Goal: Navigation & Orientation: Understand site structure

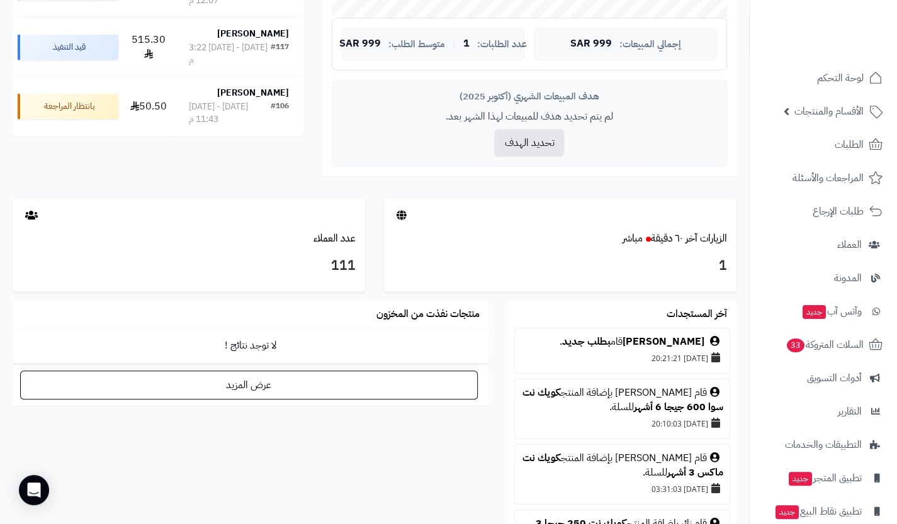
scroll to position [502, 0]
click at [342, 239] on link "عدد العملاء" at bounding box center [334, 237] width 42 height 15
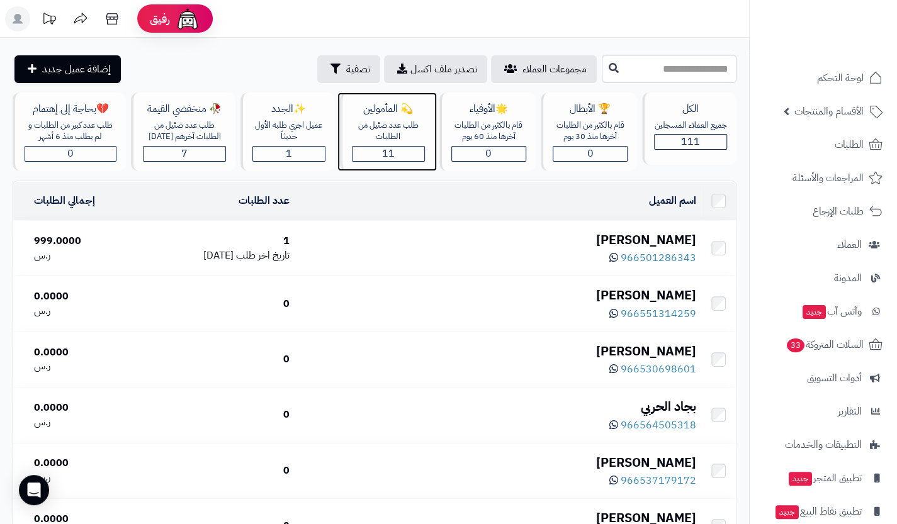
click at [388, 140] on div "طلب عدد ضئيل من الطلبات" at bounding box center [388, 131] width 73 height 23
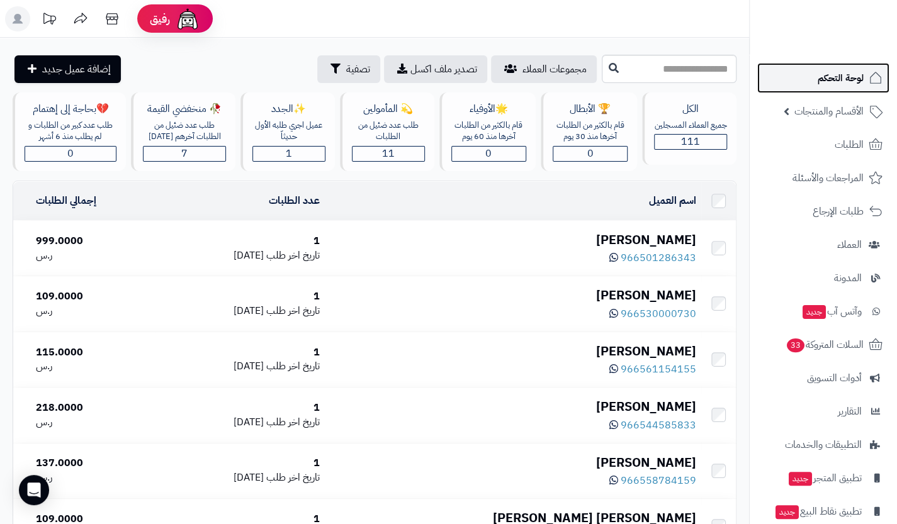
click at [841, 86] on span "لوحة التحكم" at bounding box center [840, 78] width 46 height 18
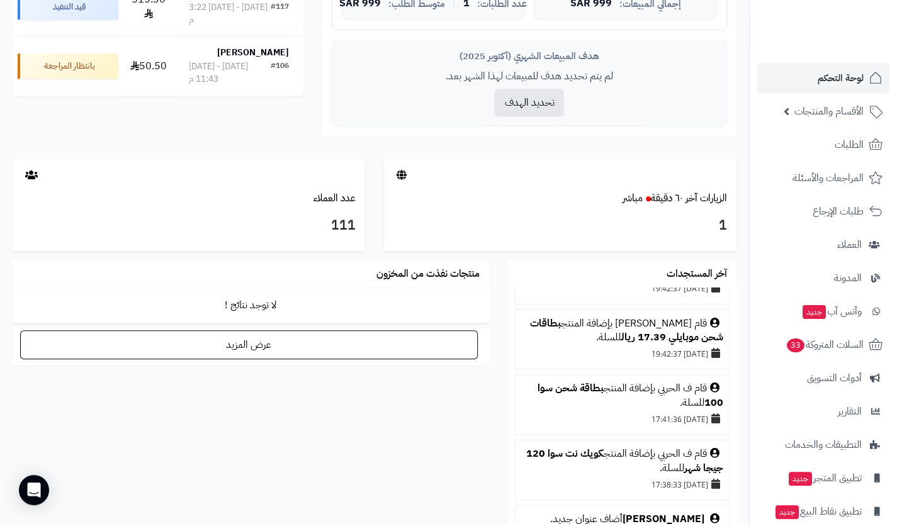
scroll to position [657, 0]
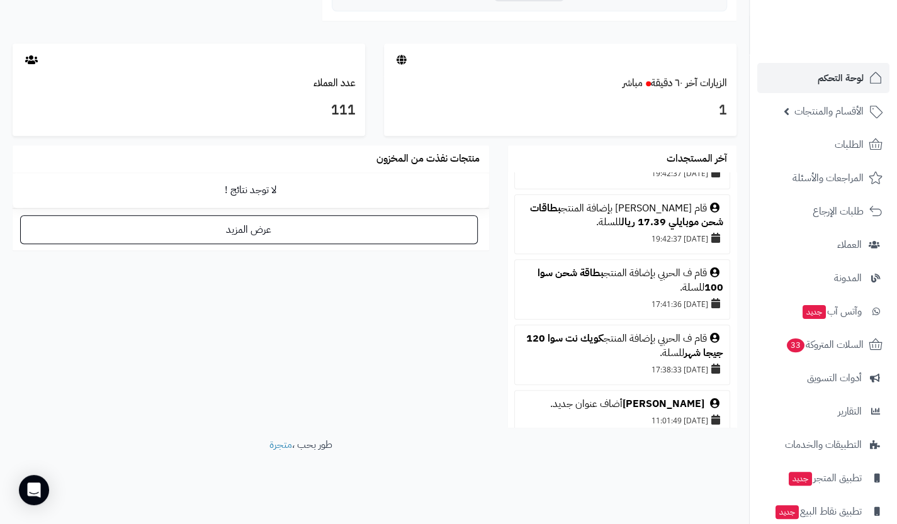
click at [711, 93] on div "1" at bounding box center [560, 113] width 352 height 45
click at [702, 81] on link "الزيارات آخر ٦٠ دقيقة مباشر" at bounding box center [674, 83] width 104 height 15
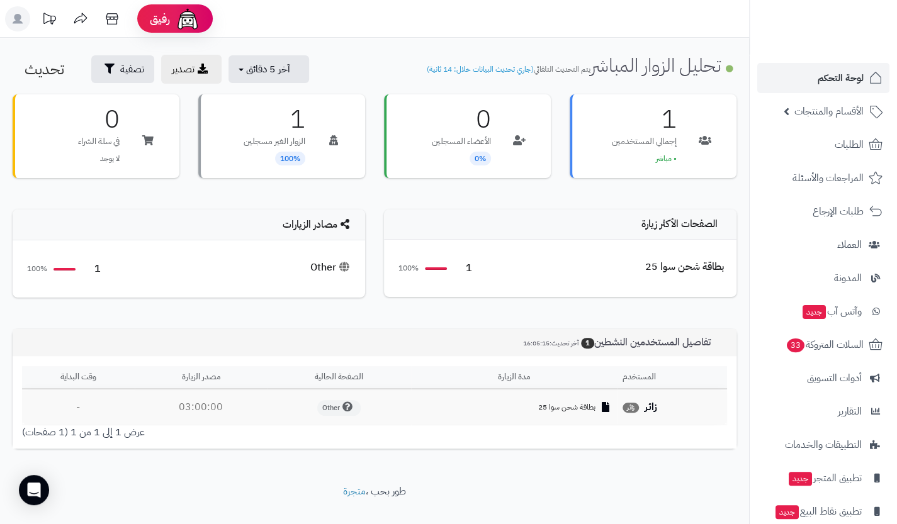
scroll to position [23, 0]
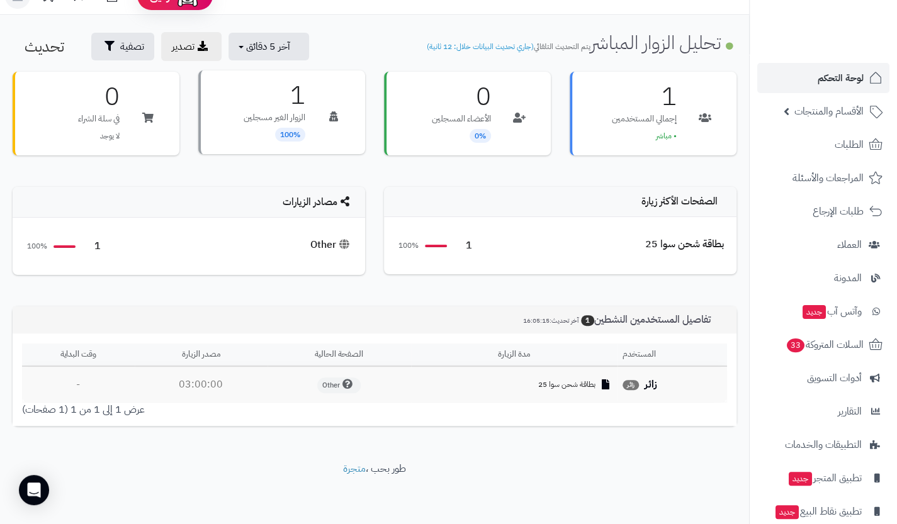
click at [287, 134] on span "100%" at bounding box center [290, 135] width 30 height 14
click at [584, 387] on span "بطاقة شحن سوا 25" at bounding box center [566, 384] width 57 height 11
click at [334, 380] on span "Other" at bounding box center [338, 386] width 43 height 16
click at [349, 384] on icon at bounding box center [347, 384] width 10 height 10
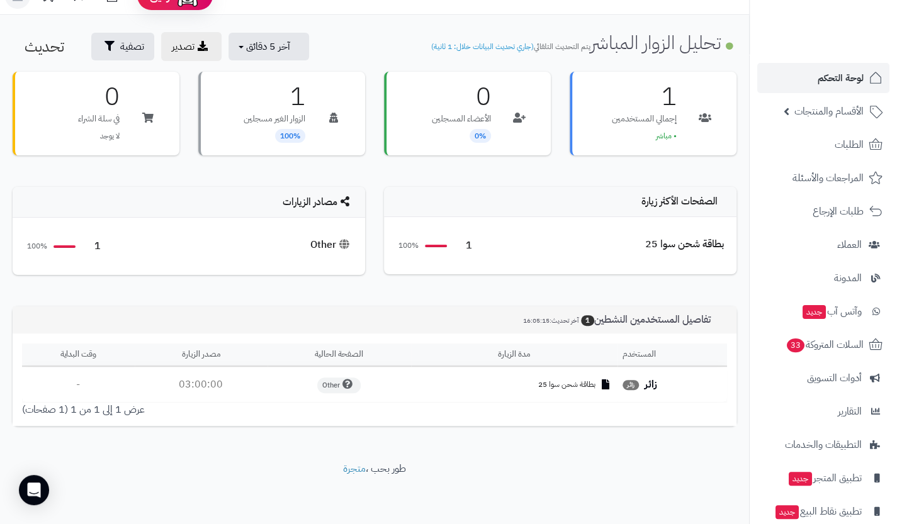
click at [644, 383] on strong "زائر" at bounding box center [650, 384] width 13 height 15
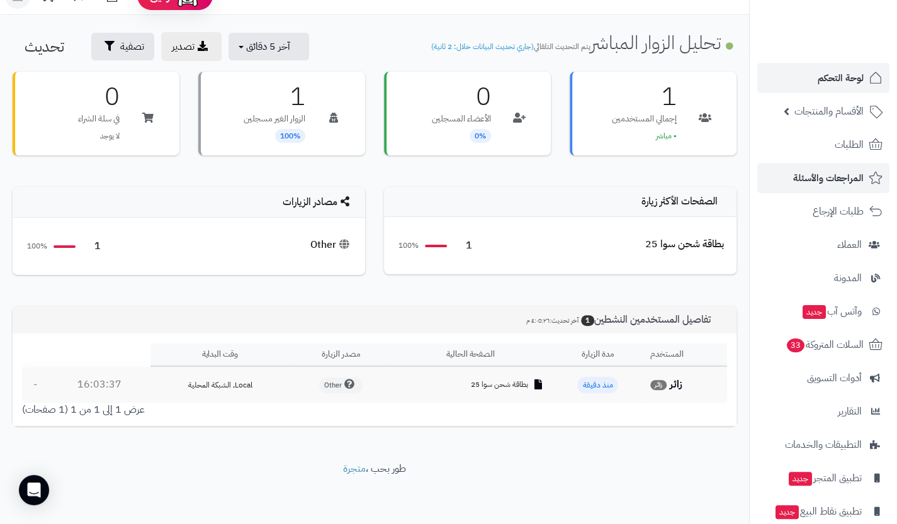
scroll to position [0, 0]
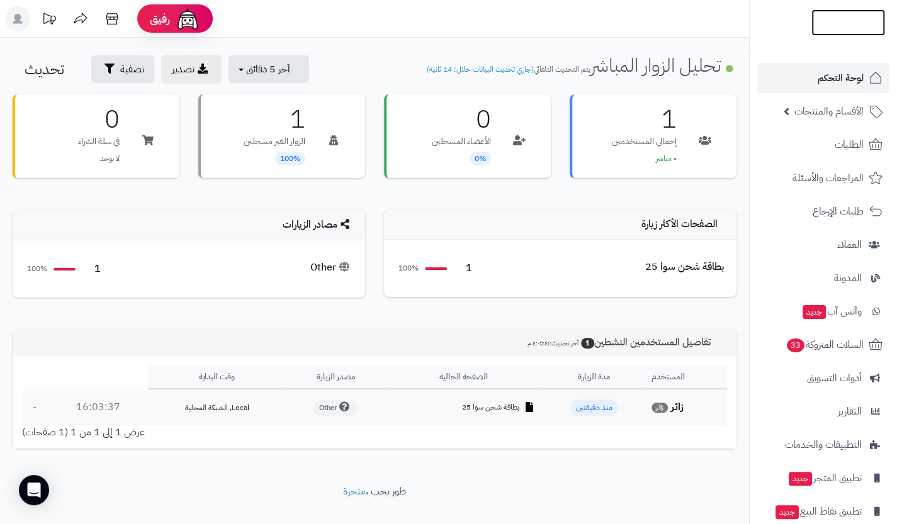
click at [829, 34] on img at bounding box center [848, 47] width 74 height 26
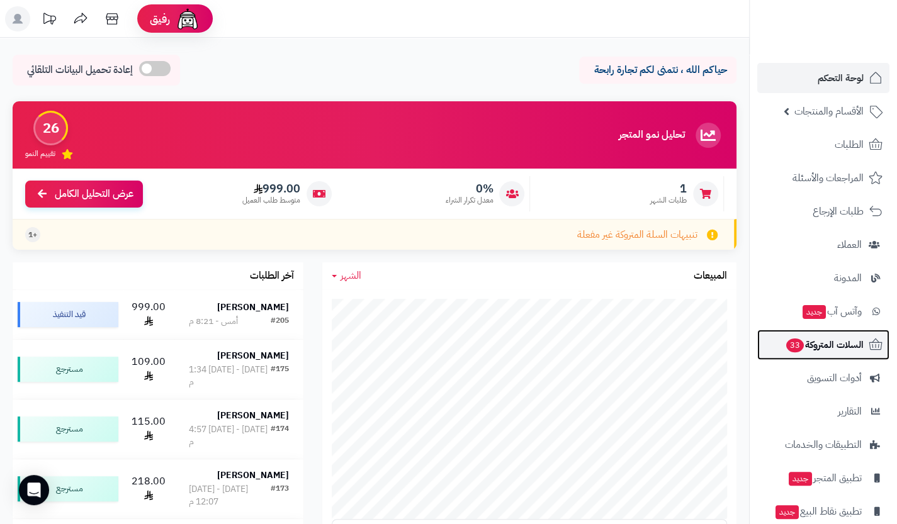
click at [813, 345] on span "السلات المتروكة 33" at bounding box center [824, 345] width 79 height 18
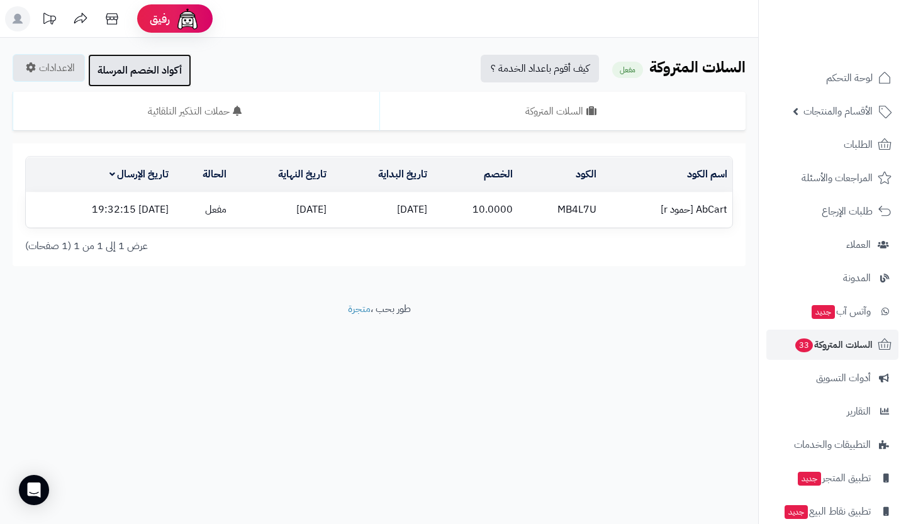
click at [170, 67] on link "أكواد الخصم المرسلة" at bounding box center [139, 70] width 103 height 33
click at [64, 67] on link "الاعدادات" at bounding box center [49, 68] width 72 height 28
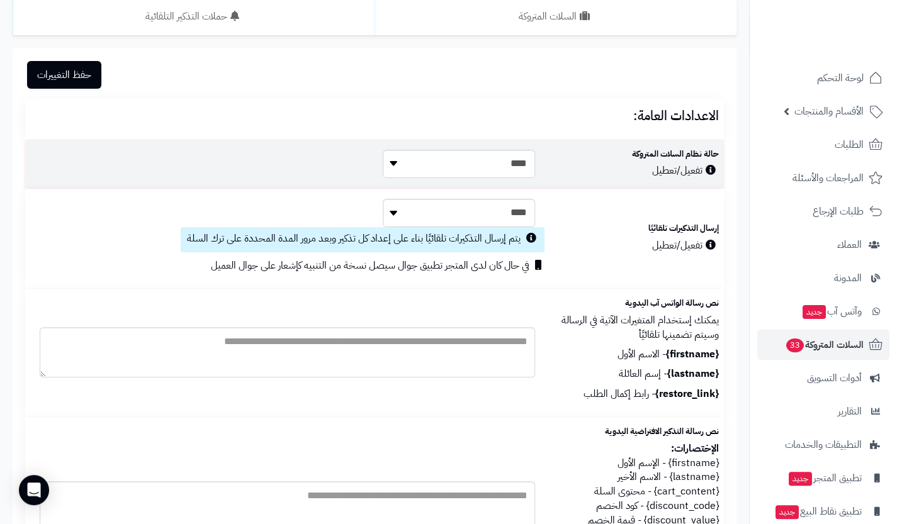
scroll to position [101, 0]
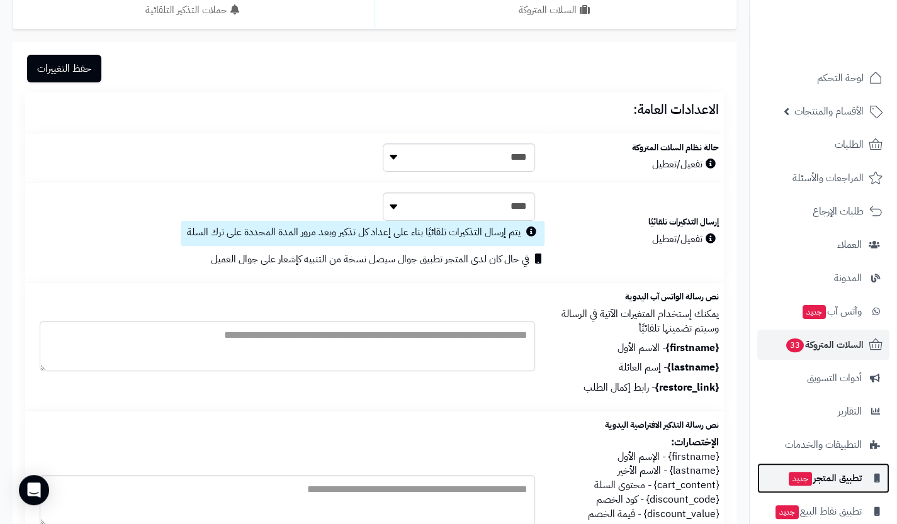
click at [813, 471] on span "تطبيق المتجر جديد" at bounding box center [824, 478] width 74 height 18
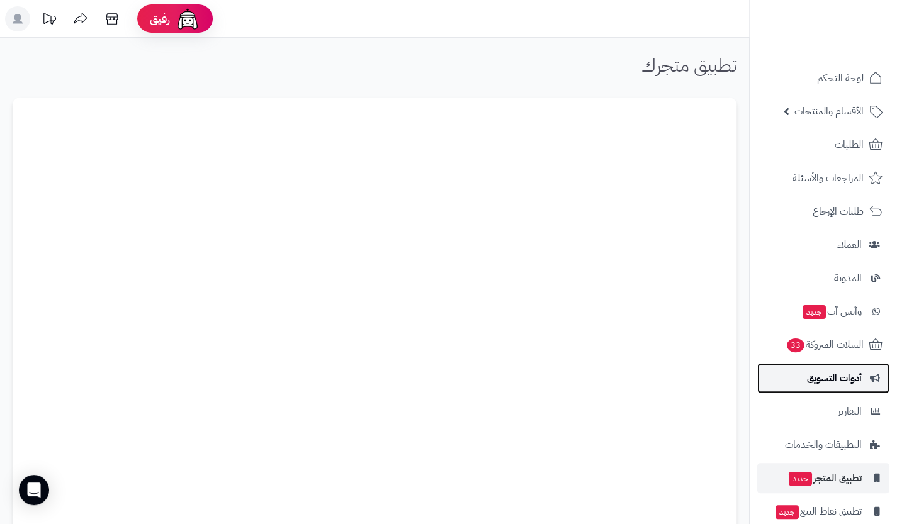
click at [846, 375] on span "أدوات التسويق" at bounding box center [834, 378] width 55 height 18
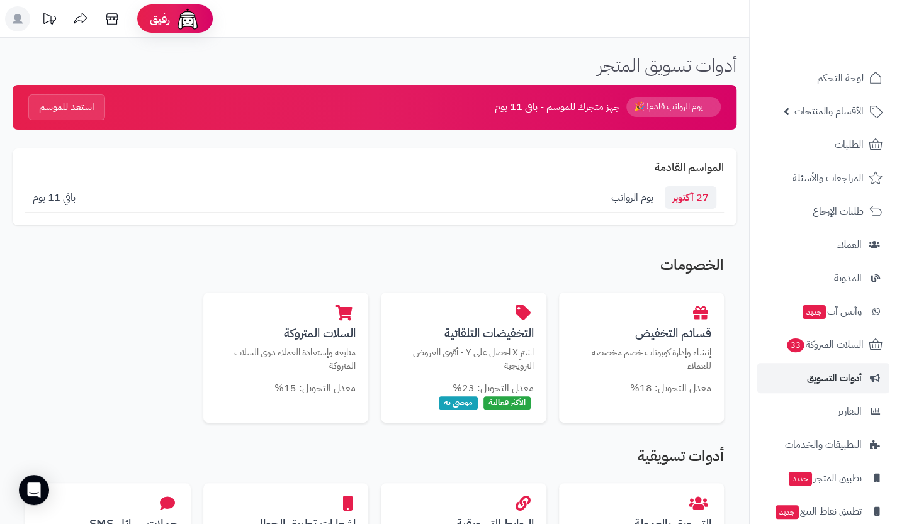
scroll to position [51, 0]
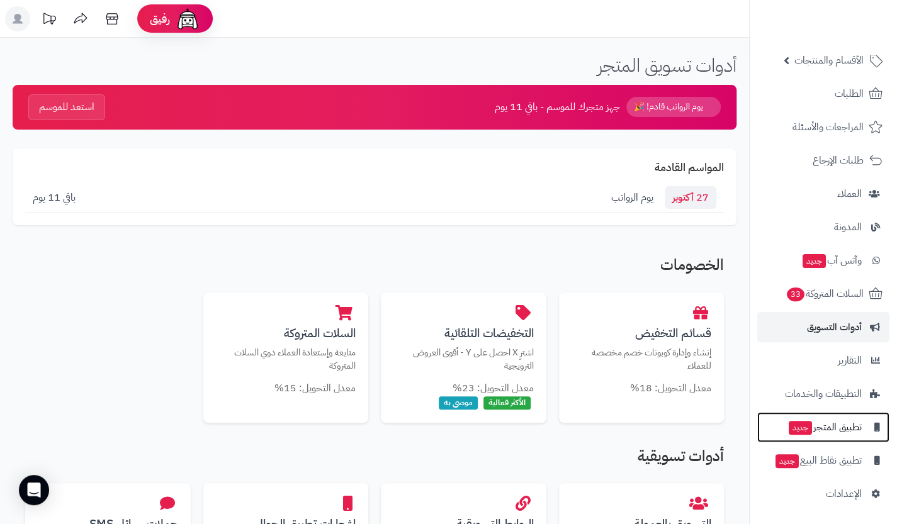
click at [836, 429] on span "تطبيق المتجر جديد" at bounding box center [824, 427] width 74 height 18
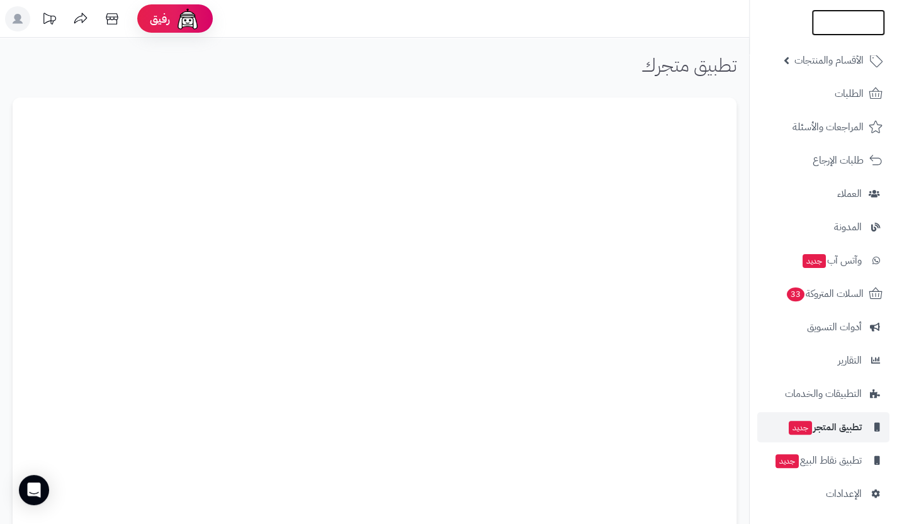
click at [851, 35] on img at bounding box center [848, 48] width 74 height 26
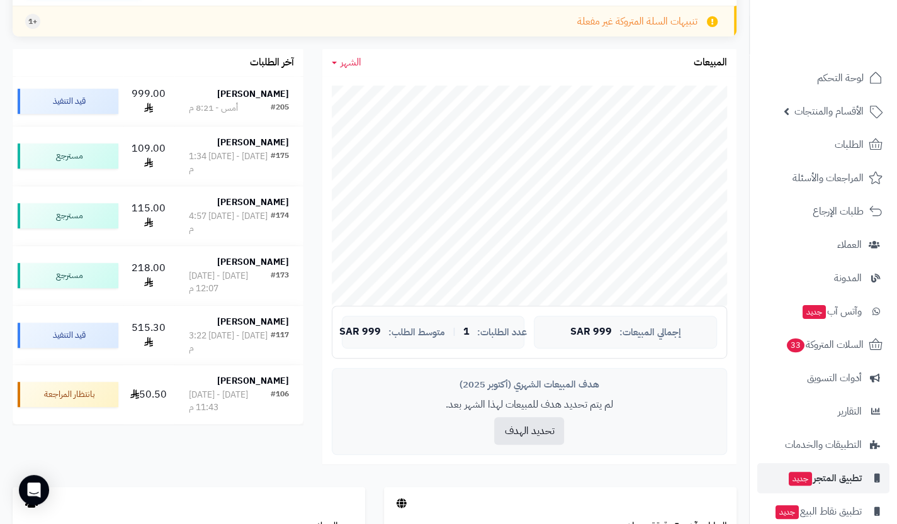
scroll to position [214, 0]
click at [846, 79] on span "لوحة التحكم" at bounding box center [840, 78] width 46 height 18
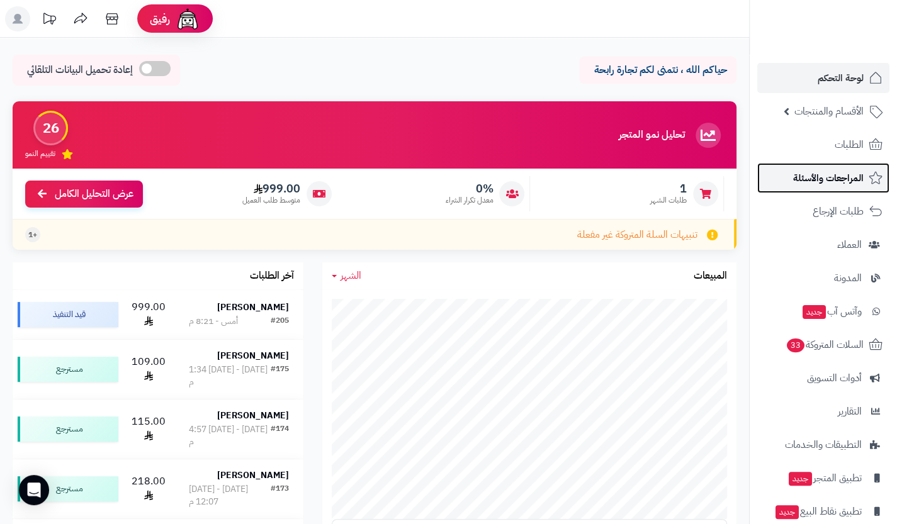
click at [798, 167] on link "المراجعات والأسئلة" at bounding box center [823, 178] width 132 height 30
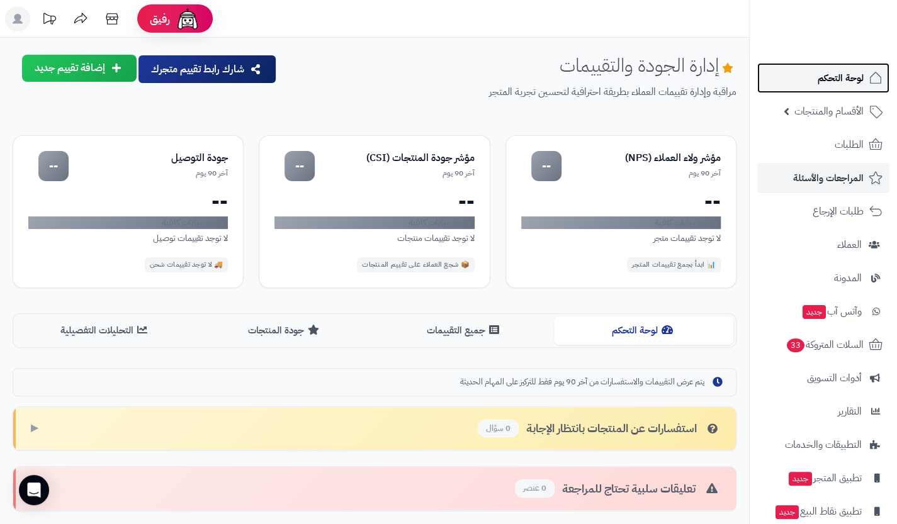
click at [856, 79] on span "لوحة التحكم" at bounding box center [840, 78] width 46 height 18
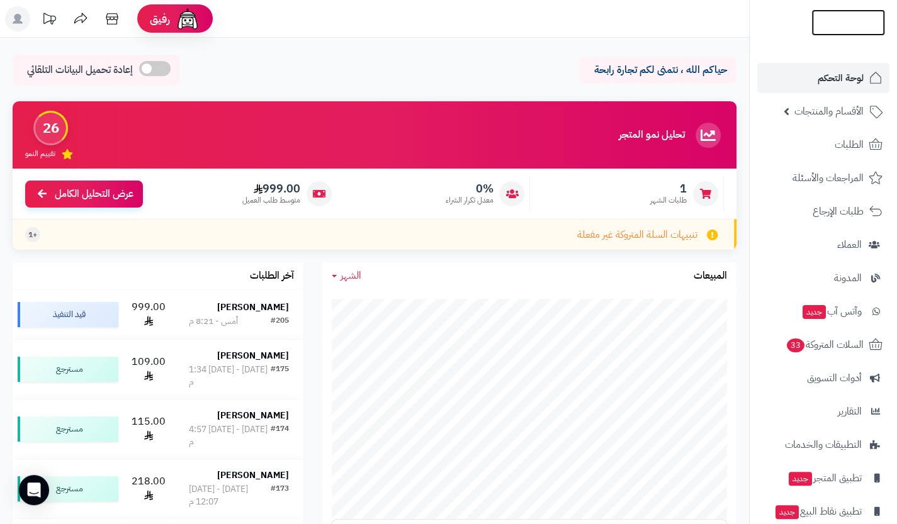
click at [863, 33] on img at bounding box center [848, 41] width 74 height 26
click at [797, 104] on span "الأقسام والمنتجات" at bounding box center [828, 112] width 69 height 18
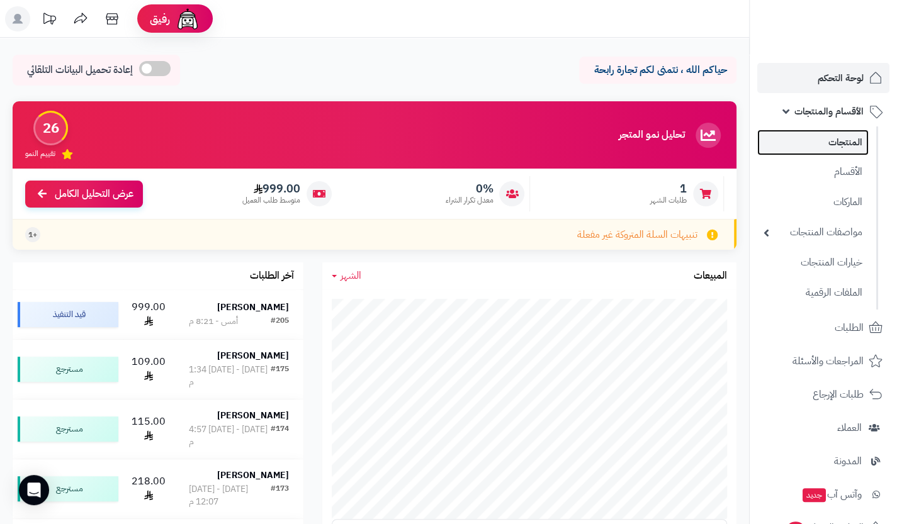
click at [822, 135] on link "المنتجات" at bounding box center [812, 143] width 111 height 26
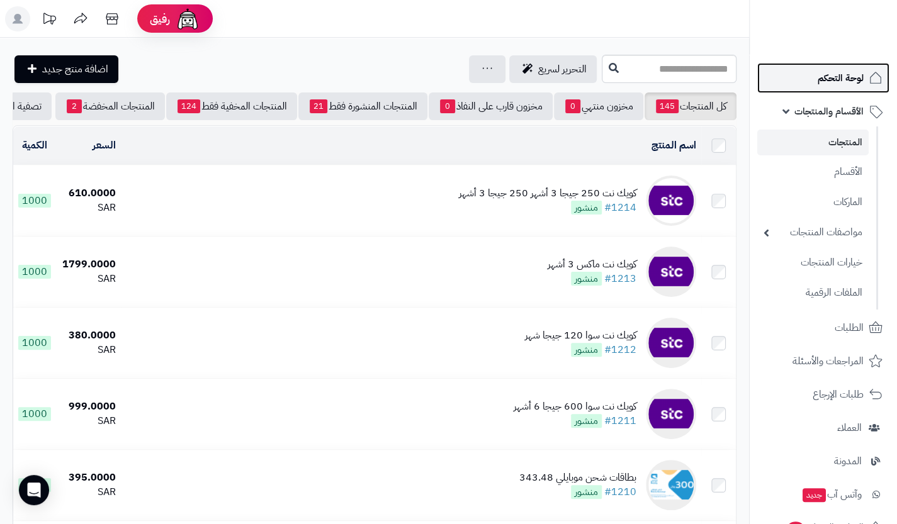
click at [800, 79] on link "لوحة التحكم" at bounding box center [823, 78] width 132 height 30
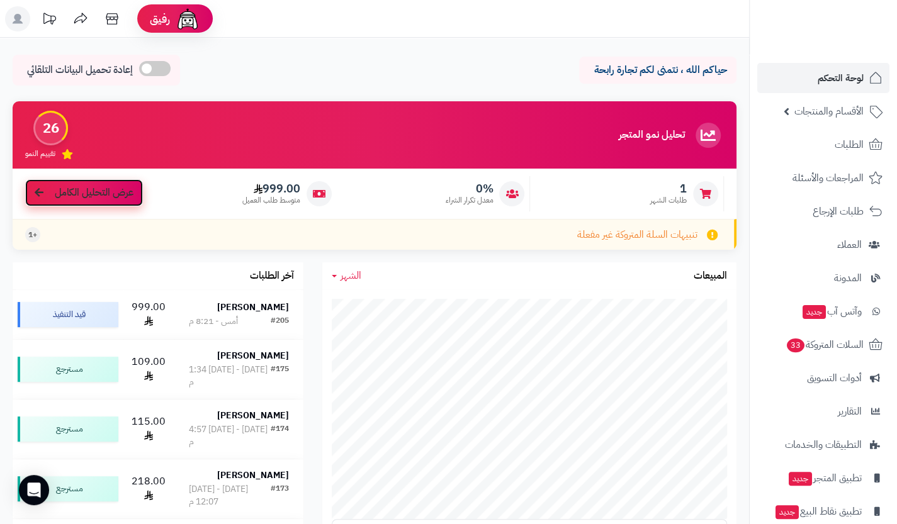
click at [83, 193] on span "عرض التحليل الكامل" at bounding box center [94, 193] width 79 height 14
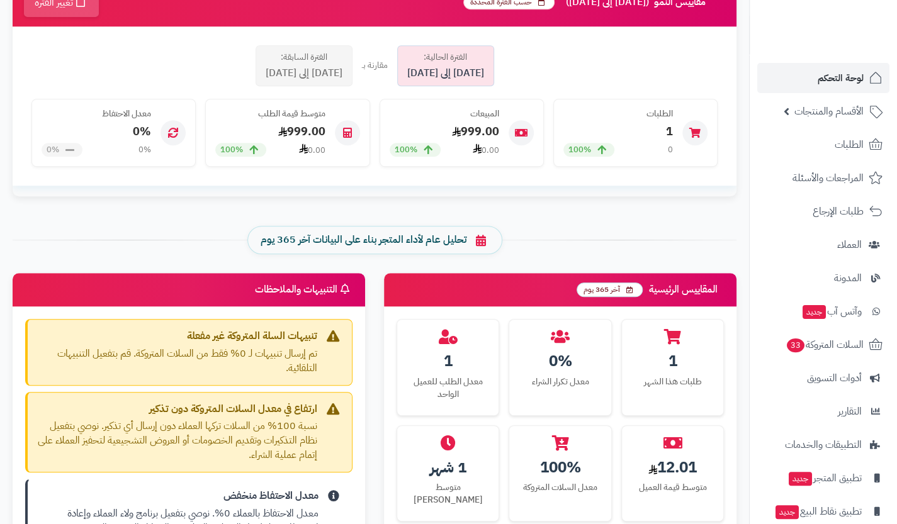
scroll to position [332, 0]
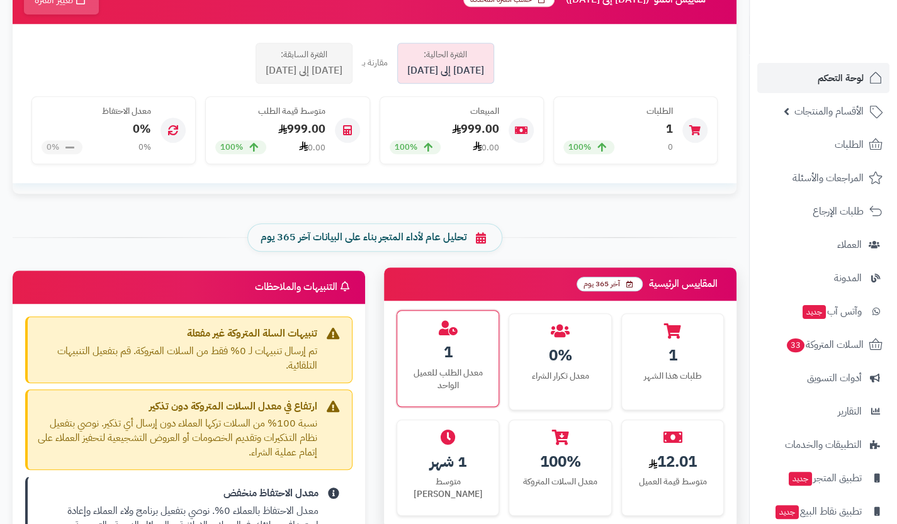
click at [441, 367] on div "معدل الطلب للعميل الواحد" at bounding box center [448, 379] width 82 height 25
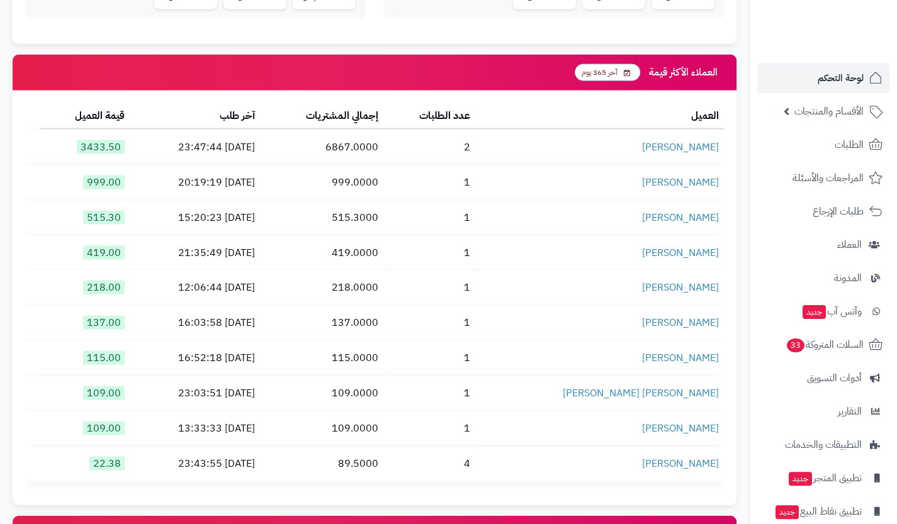
scroll to position [1416, 0]
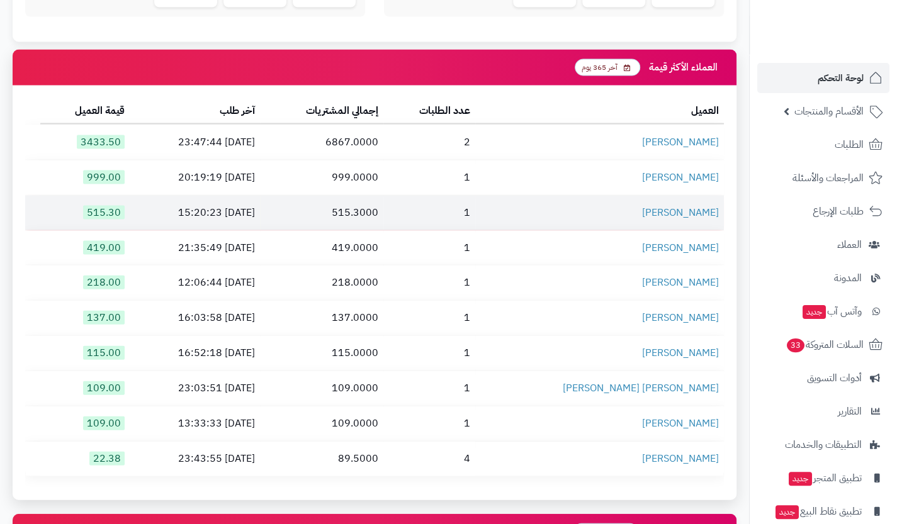
click at [604, 204] on td "[PERSON_NAME]" at bounding box center [599, 213] width 249 height 35
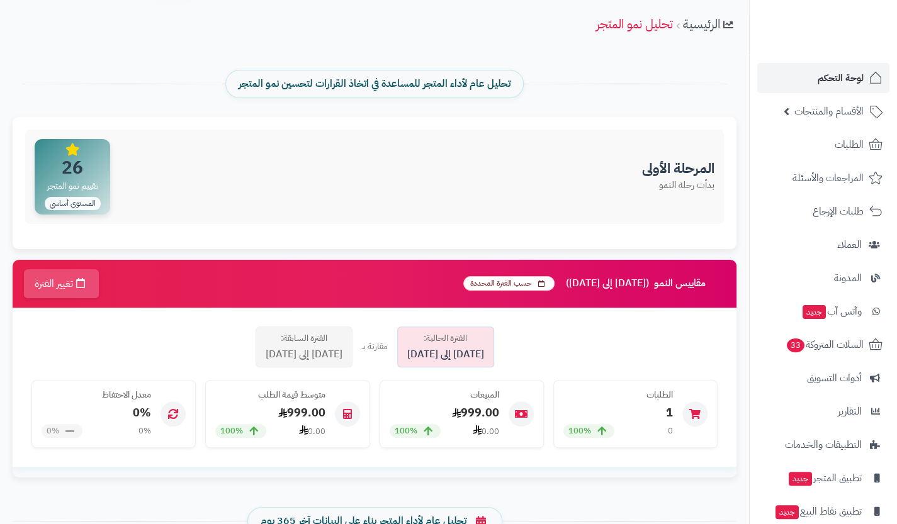
scroll to position [0, 0]
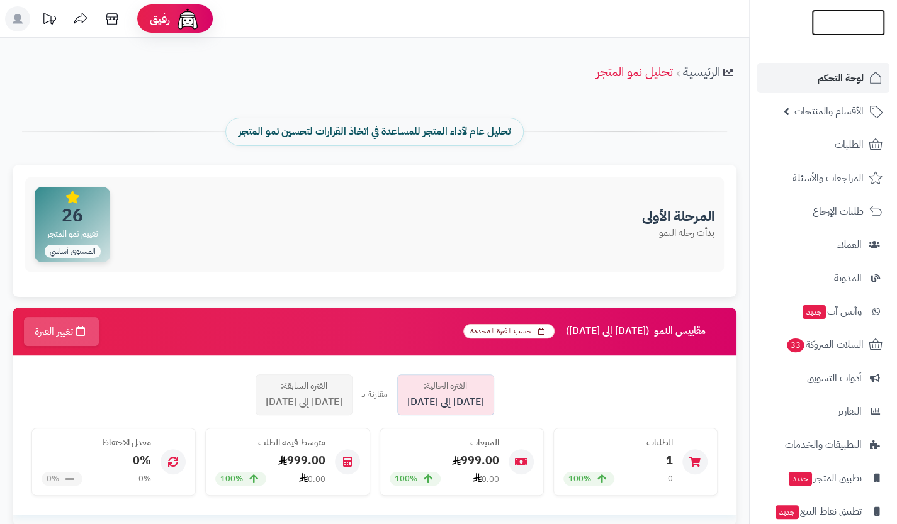
click at [841, 34] on img at bounding box center [848, 47] width 74 height 26
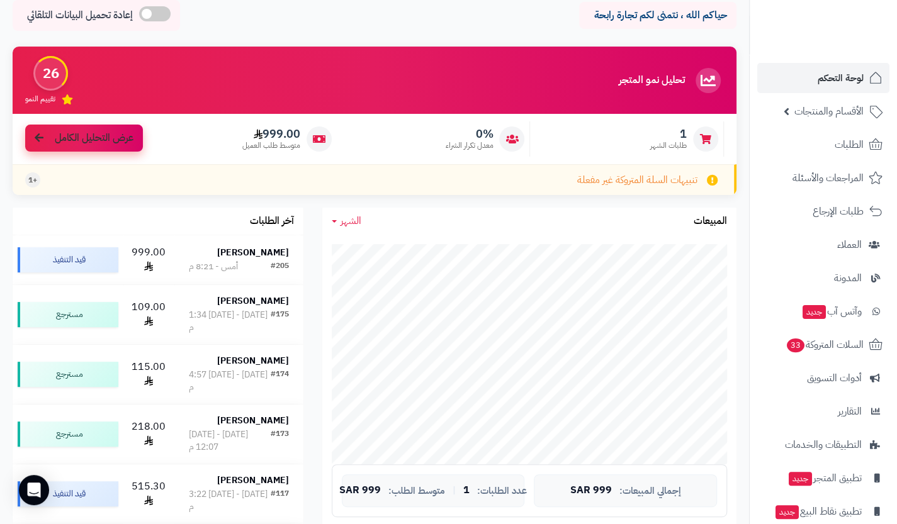
scroll to position [52, 0]
